Goal: Task Accomplishment & Management: Complete application form

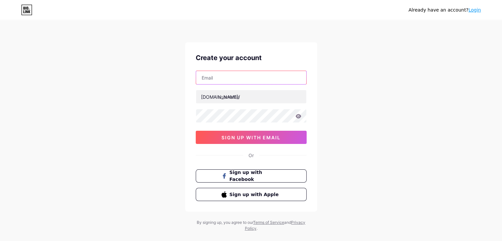
click at [233, 77] on input "text" at bounding box center [251, 77] width 110 height 13
type input "[EMAIL_ADDRESS][DOMAIN_NAME]"
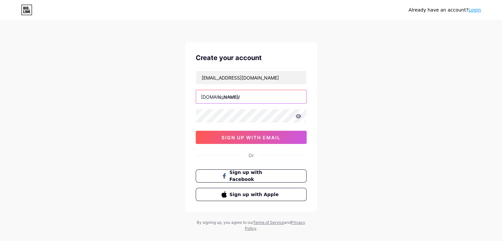
click at [248, 97] on input "text" at bounding box center [251, 96] width 110 height 13
type input "4kliveiptv"
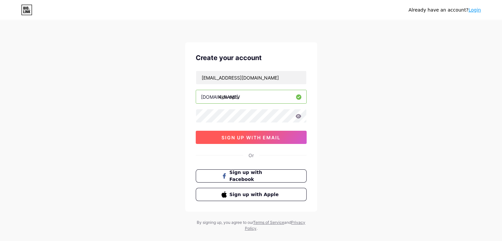
click at [260, 131] on button "sign up with email" at bounding box center [251, 137] width 111 height 13
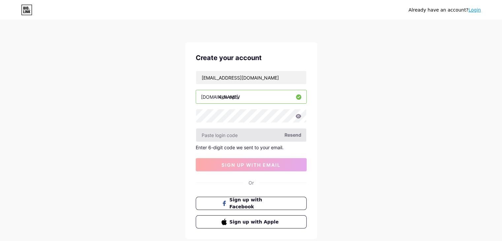
click at [261, 136] on input "text" at bounding box center [251, 134] width 110 height 13
click at [294, 134] on span "Resend" at bounding box center [292, 134] width 17 height 7
paste input "666035"
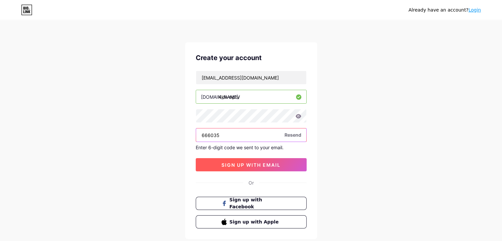
type input "666035"
click at [243, 163] on span "sign up with email" at bounding box center [250, 165] width 59 height 6
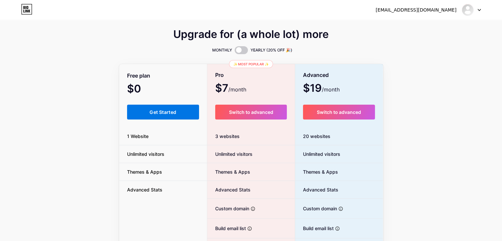
click at [173, 115] on button "Get Started" at bounding box center [163, 112] width 72 height 15
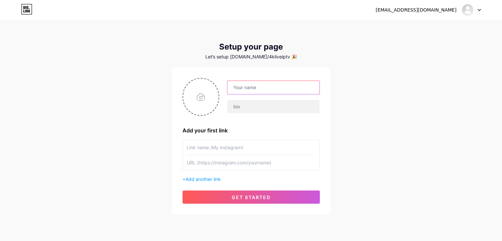
click at [261, 85] on input "text" at bounding box center [273, 87] width 92 height 13
type input "[EMAIL_ADDRESS][DOMAIN_NAME]"
drag, startPoint x: 292, startPoint y: 77, endPoint x: 214, endPoint y: 92, distance: 78.6
click at [214, 92] on div "[EMAIL_ADDRESS][DOMAIN_NAME] Add your first link + Add another link get started" at bounding box center [251, 140] width 158 height 147
drag, startPoint x: 306, startPoint y: 85, endPoint x: 170, endPoint y: 99, distance: 137.2
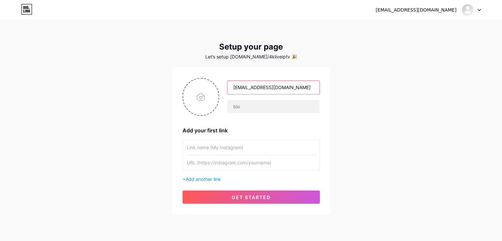
click at [170, 99] on div "[EMAIL_ADDRESS][DOMAIN_NAME] Dashboard Logout Setup your page Let’s setup [DOMA…" at bounding box center [251, 117] width 502 height 235
type input "4K Live IPTV"
click at [245, 107] on input "text" at bounding box center [273, 106] width 92 height 13
paste input "The Best IPTV Subscription Service Provider"
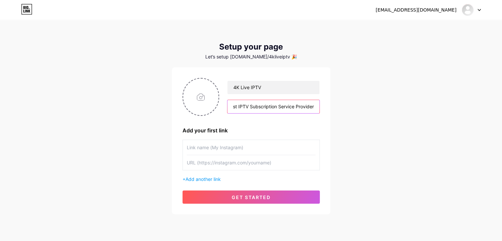
type input "The Best IPTV Subscription Service Provider"
click at [227, 148] on input "text" at bounding box center [251, 147] width 129 height 15
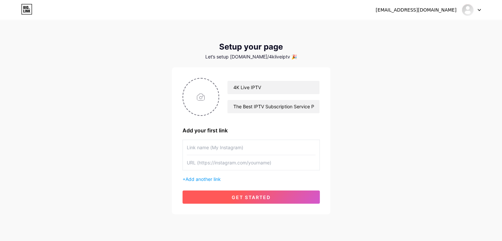
click at [229, 193] on button "get started" at bounding box center [250, 196] width 137 height 13
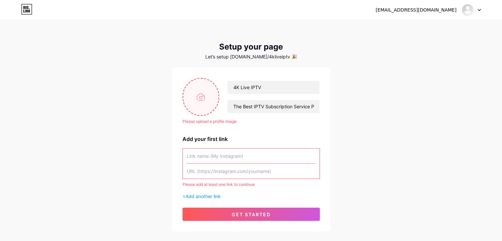
click at [193, 99] on input "file" at bounding box center [201, 96] width 36 height 37
type input "C:\fakepath\logo-11.png"
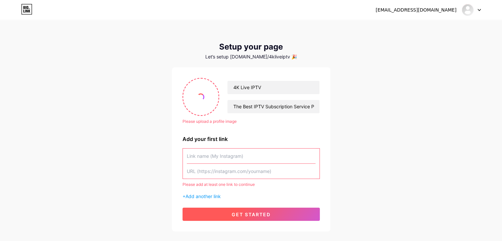
click at [219, 212] on button "get started" at bounding box center [250, 213] width 137 height 13
click at [216, 214] on button "get started" at bounding box center [250, 213] width 137 height 13
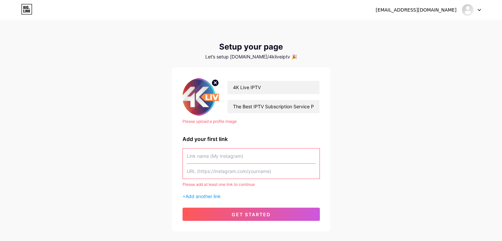
click at [228, 160] on input "text" at bounding box center [251, 155] width 129 height 15
paste input "[URL][DOMAIN_NAME]"
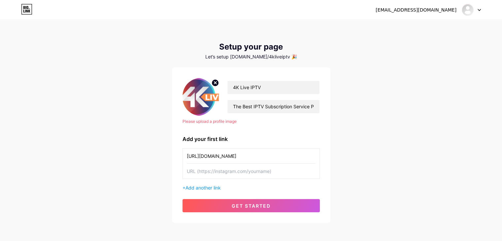
type input "[URL][DOMAIN_NAME]"
drag, startPoint x: 239, startPoint y: 165, endPoint x: 235, endPoint y: 169, distance: 5.8
click at [238, 165] on input "text" at bounding box center [251, 171] width 129 height 15
click at [233, 173] on input "text" at bounding box center [251, 171] width 129 height 15
paste input "[URL][DOMAIN_NAME]"
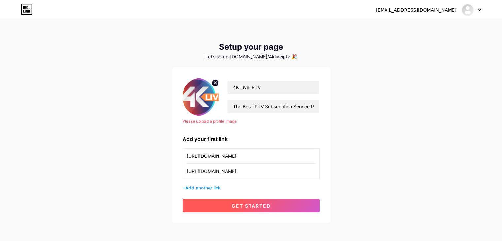
type input "[URL][DOMAIN_NAME]"
click at [239, 203] on span "get started" at bounding box center [251, 206] width 39 height 6
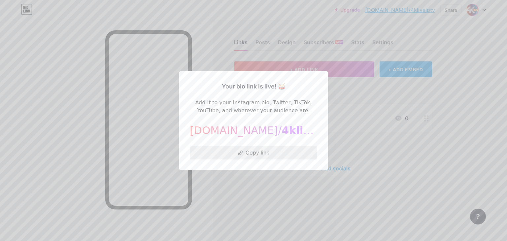
click at [272, 150] on button "Copy link" at bounding box center [253, 152] width 127 height 13
click at [352, 101] on div at bounding box center [253, 120] width 507 height 241
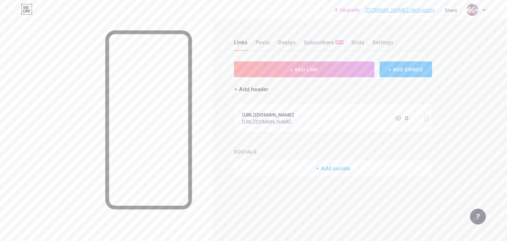
click at [247, 86] on div "+ Add header" at bounding box center [251, 89] width 34 height 8
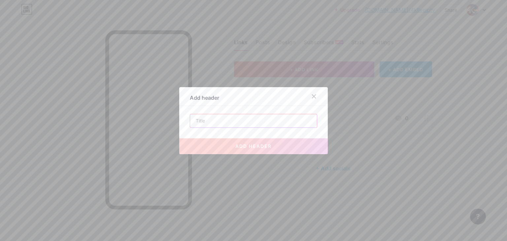
click at [222, 125] on input "text" at bounding box center [253, 120] width 127 height 13
type input "The Best IPTV Subscription Service Provider"
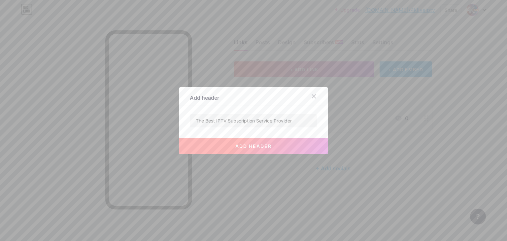
click at [237, 141] on button "add header" at bounding box center [253, 146] width 148 height 16
click at [216, 188] on div at bounding box center [253, 120] width 507 height 241
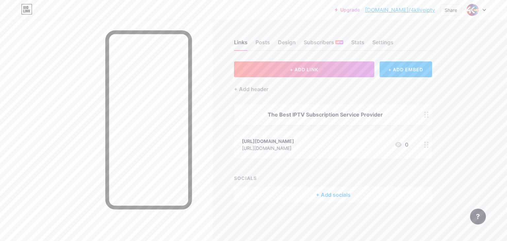
click at [326, 202] on div "Links Posts Design Subscribers NEW Stats Settings + ADD LINK + ADD EMBED + Add …" at bounding box center [229, 128] width 459 height 216
click at [326, 192] on div "+ Add socials" at bounding box center [333, 195] width 198 height 16
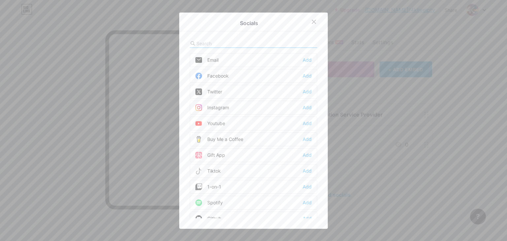
click at [376, 130] on div at bounding box center [253, 120] width 507 height 241
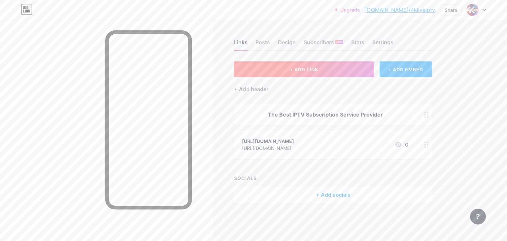
click at [365, 70] on button "+ ADD LINK" at bounding box center [304, 69] width 140 height 16
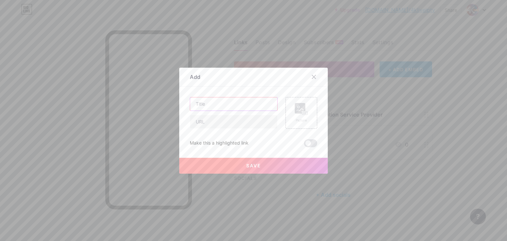
click at [240, 106] on input "text" at bounding box center [233, 103] width 87 height 13
paste input "[URL][DOMAIN_NAME]"
type input "[URL][DOMAIN_NAME]"
drag, startPoint x: 252, startPoint y: 116, endPoint x: 248, endPoint y: 122, distance: 6.8
click at [251, 118] on input "text" at bounding box center [233, 121] width 87 height 13
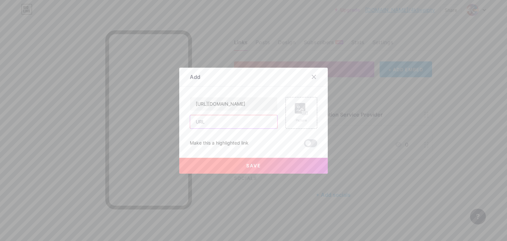
type input "[URL][DOMAIN_NAME]"
click at [303, 110] on icon at bounding box center [300, 109] width 13 height 12
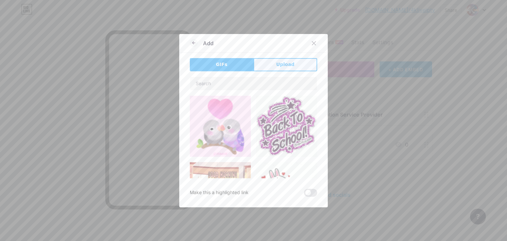
click at [278, 63] on span "Upload" at bounding box center [285, 64] width 18 height 7
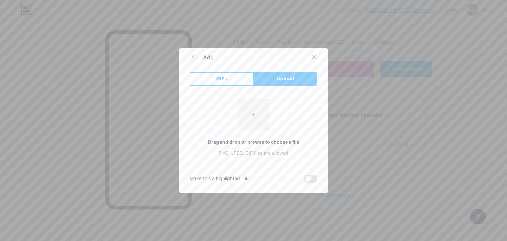
click at [254, 109] on input "file" at bounding box center [253, 114] width 31 height 31
type input "C:\fakepath\logo-9.png"
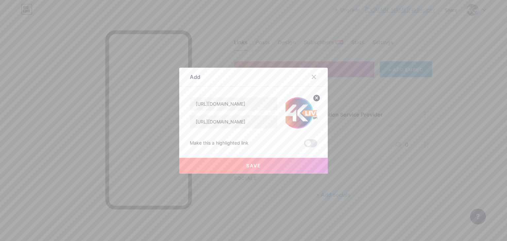
click at [245, 162] on button "Save" at bounding box center [253, 166] width 148 height 16
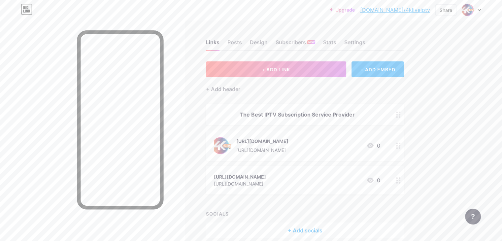
click at [400, 145] on icon at bounding box center [398, 145] width 5 height 6
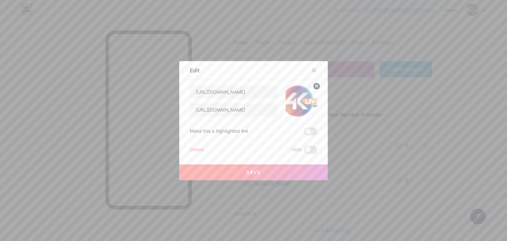
click at [191, 148] on div "Delete" at bounding box center [197, 150] width 14 height 8
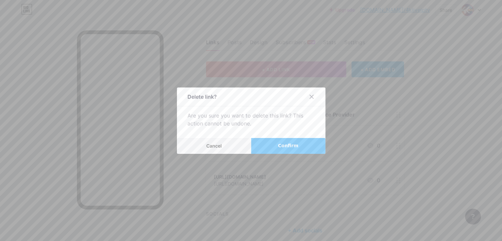
click at [268, 142] on button "Confirm" at bounding box center [288, 146] width 74 height 16
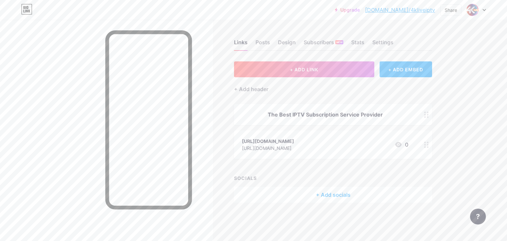
click at [429, 142] on div at bounding box center [425, 144] width 11 height 28
click at [202, 147] on div "Delete Hide" at bounding box center [253, 150] width 127 height 8
click at [195, 148] on div "Delete" at bounding box center [197, 150] width 14 height 8
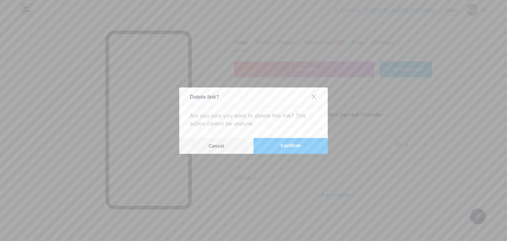
drag, startPoint x: 269, startPoint y: 143, endPoint x: 270, endPoint y: 146, distance: 3.7
click at [270, 146] on button "Confirm" at bounding box center [290, 146] width 74 height 16
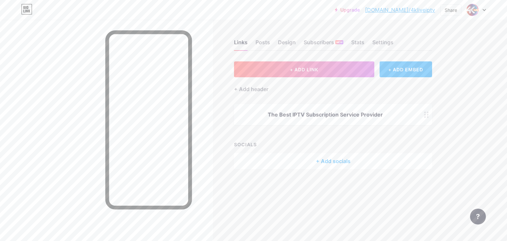
click at [426, 113] on icon at bounding box center [426, 114] width 5 height 6
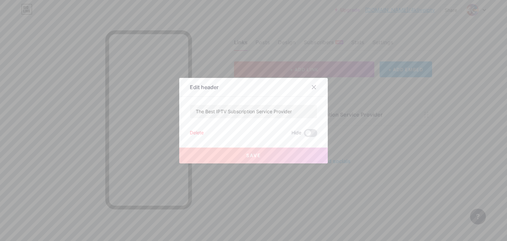
click at [196, 132] on div "Delete" at bounding box center [197, 133] width 14 height 8
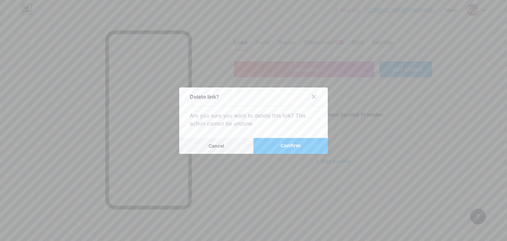
click at [277, 145] on button "Confirm" at bounding box center [290, 146] width 74 height 16
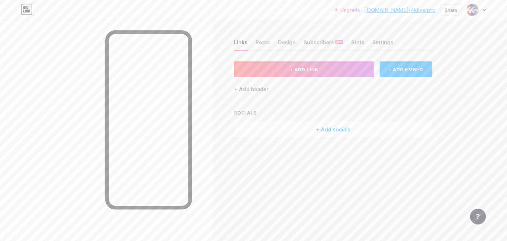
click at [248, 42] on div "Links Posts Design Subscribers NEW Stats Settings" at bounding box center [333, 39] width 198 height 23
click at [264, 41] on div "Posts" at bounding box center [262, 44] width 15 height 12
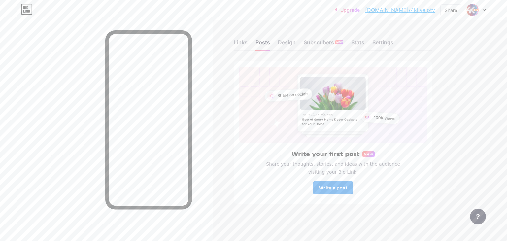
click at [337, 185] on span "Write a post" at bounding box center [333, 188] width 28 height 6
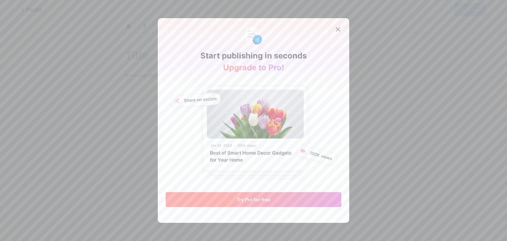
click at [262, 198] on span "Try Pro for free" at bounding box center [253, 200] width 34 height 6
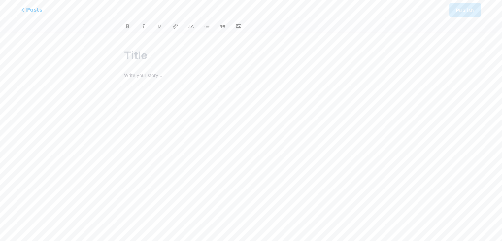
click at [162, 108] on div "Your current plan" at bounding box center [166, 109] width 70 height 15
click at [392, 22] on div at bounding box center [251, 120] width 502 height 241
click at [129, 55] on input "text" at bounding box center [251, 55] width 254 height 16
paste input "[URL][DOMAIN_NAME]"
type input "[URL][DOMAIN_NAME]"
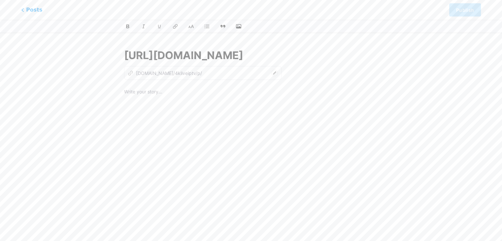
type input "httpsbiolink4kliveiptv"
drag, startPoint x: 296, startPoint y: 52, endPoint x: 44, endPoint y: 59, distance: 252.7
click at [44, 60] on div "This feature is only available for Pro users. Try Pro for free Posts Publish [U…" at bounding box center [251, 152] width 502 height 224
paste input "The Best IPTV Subscription Service Provider"
type input "The Best IPTV Subscription Service Provider"
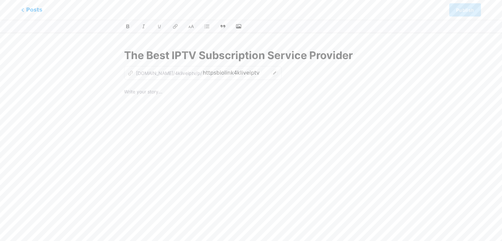
type input "the-best-iptv-subscription-service-provider"
type input "The Best IPTV Subscription Service Provider"
click at [129, 91] on p at bounding box center [251, 92] width 254 height 9
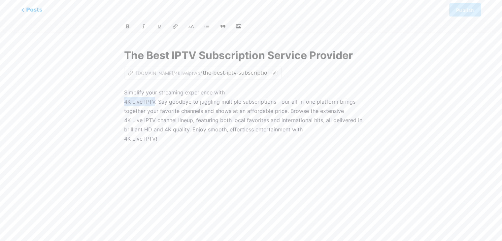
drag, startPoint x: 156, startPoint y: 99, endPoint x: 110, endPoint y: 99, distance: 45.5
click at [110, 99] on div "The Best IPTV Subscription Service Provider z [DOMAIN_NAME]/4kliveiptv/p/ the-b…" at bounding box center [250, 152] width 301 height 224
drag, startPoint x: 171, startPoint y: 23, endPoint x: 284, endPoint y: 56, distance: 117.1
click at [171, 24] on button at bounding box center [175, 26] width 8 height 8
drag, startPoint x: 156, startPoint y: 116, endPoint x: 96, endPoint y: 116, distance: 59.4
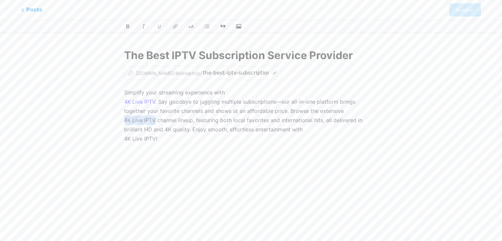
click at [98, 118] on div "This feature is only available for Pro users. Try Pro for free Posts Publish Th…" at bounding box center [251, 152] width 502 height 224
click at [176, 27] on icon at bounding box center [175, 26] width 7 height 7
drag, startPoint x: 160, startPoint y: 139, endPoint x: 100, endPoint y: 115, distance: 64.9
click at [96, 136] on div "This feature is only available for Pro users. Try Pro for free Posts Publish Th…" at bounding box center [251, 152] width 502 height 224
click at [177, 21] on div at bounding box center [251, 26] width 502 height 13
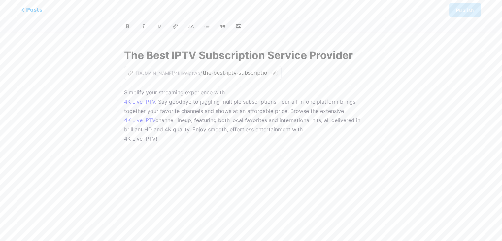
drag, startPoint x: 175, startPoint y: 25, endPoint x: 289, endPoint y: 46, distance: 115.8
click at [175, 25] on icon at bounding box center [174, 26] width 5 height 5
click at [374, 83] on div "The Best IPTV Subscription Service Provider z [DOMAIN_NAME]/4kliveiptv/p/ the-b…" at bounding box center [251, 152] width 272 height 224
click at [242, 22] on button "button" at bounding box center [238, 26] width 10 height 10
click at [236, 28] on icon "button" at bounding box center [238, 26] width 7 height 5
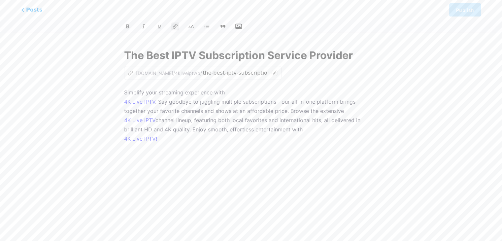
click at [0, 0] on input "file" at bounding box center [0, 0] width 0 height 0
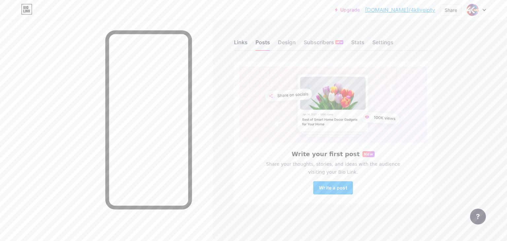
click at [236, 45] on div "Links" at bounding box center [241, 44] width 14 height 12
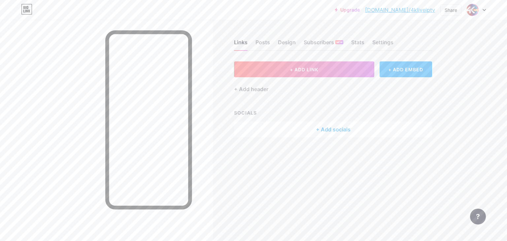
click at [317, 127] on div "+ Add socials" at bounding box center [333, 129] width 198 height 16
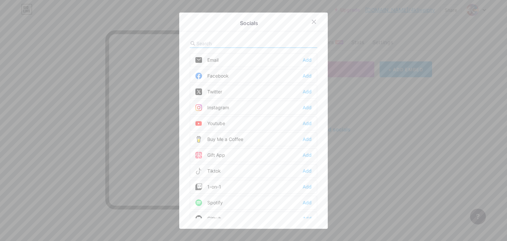
click at [361, 52] on div at bounding box center [253, 120] width 507 height 241
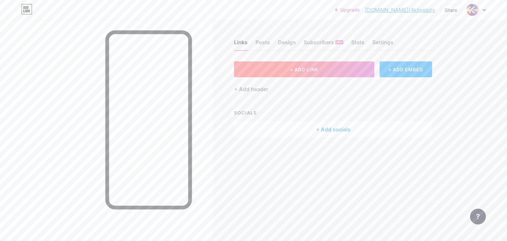
click at [318, 65] on button "+ ADD LINK" at bounding box center [304, 69] width 140 height 16
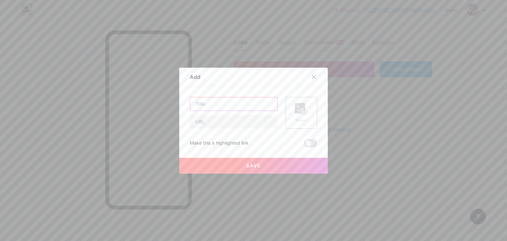
click at [206, 103] on input "text" at bounding box center [233, 103] width 87 height 13
paste input "The Best IPTV Subscription Service Provider"
type input "The Best IPTV Subscription Service Provider"
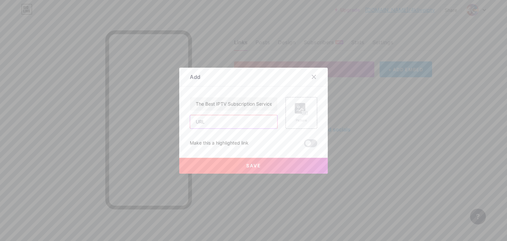
click at [233, 119] on input "text" at bounding box center [233, 121] width 87 height 13
type input "[URL][DOMAIN_NAME]"
click at [294, 118] on div "Picture" at bounding box center [300, 120] width 13 height 5
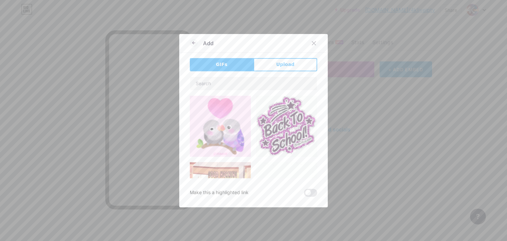
click at [270, 66] on button "Upload" at bounding box center [285, 64] width 64 height 13
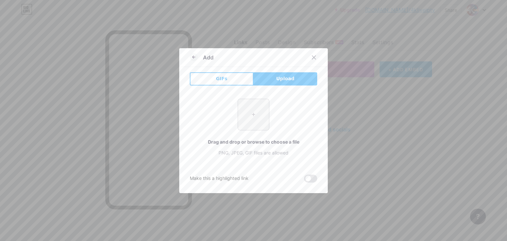
click at [248, 111] on input "file" at bounding box center [253, 114] width 31 height 31
type input "C:\fakepath\logo-9.png"
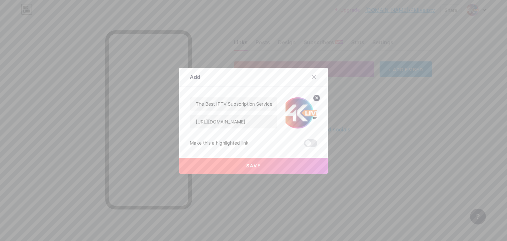
click at [246, 164] on span "Save" at bounding box center [253, 166] width 15 height 6
